Goal: Use online tool/utility: Utilize a website feature to perform a specific function

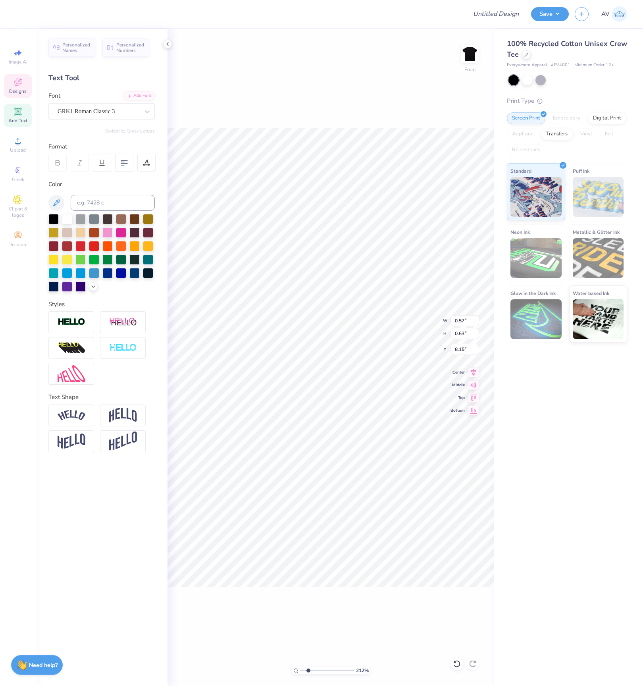
scroll to position [10, 1]
type input "2.11779452297498"
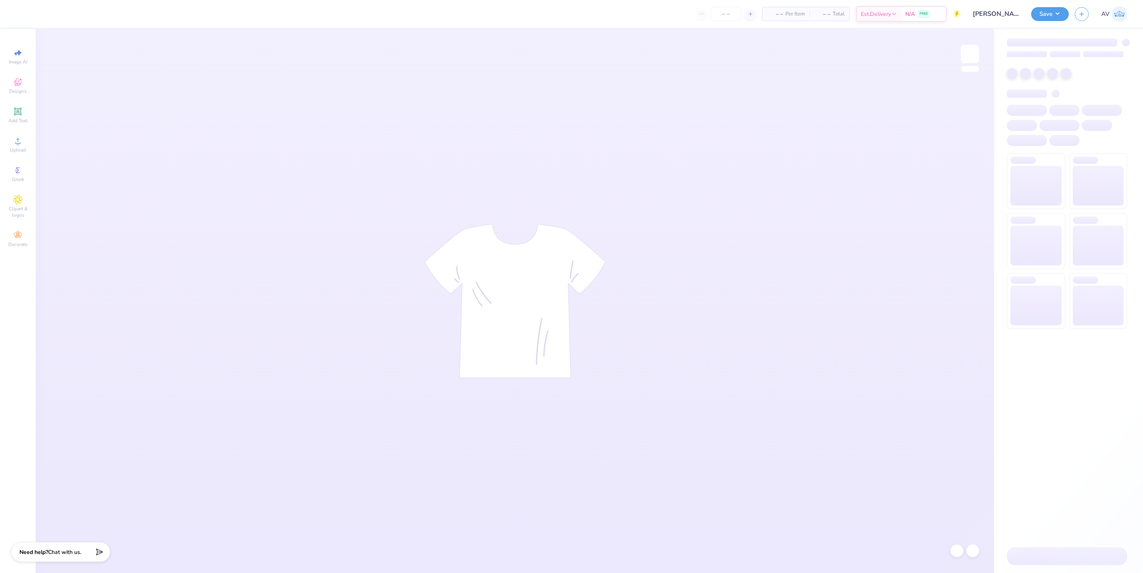
type input "Tanisha Bhaskar : San Diego State University"
type input "24"
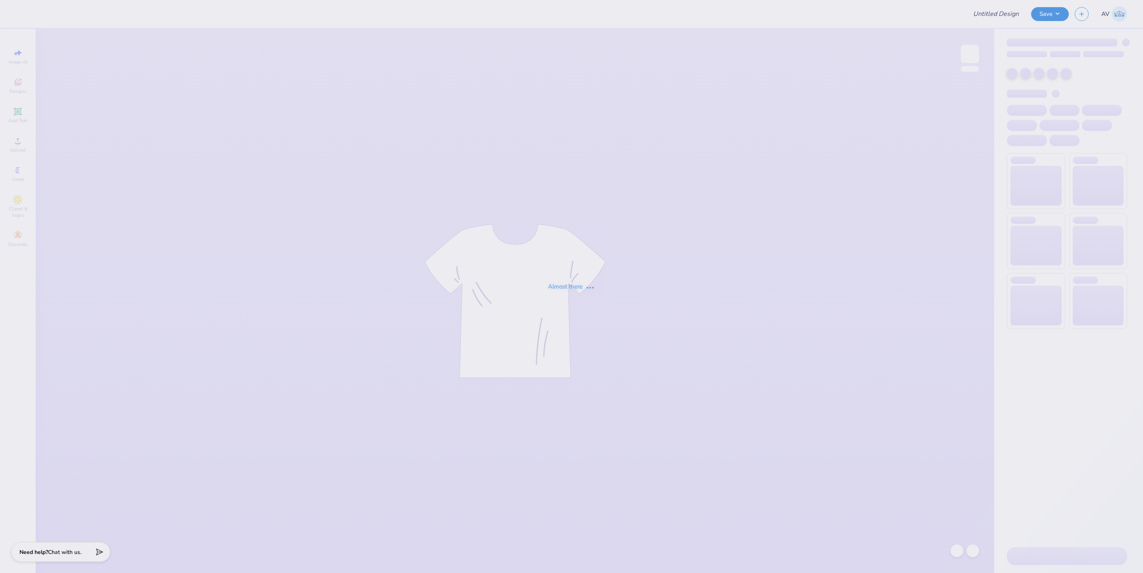
type input "PR Merch"
